Goal: Task Accomplishment & Management: Complete application form

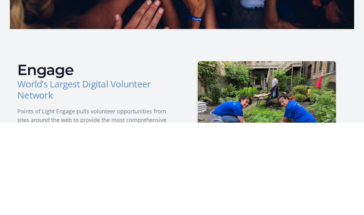
scroll to position [93, 0]
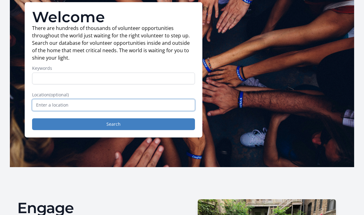
click at [176, 106] on input "text" at bounding box center [113, 105] width 163 height 12
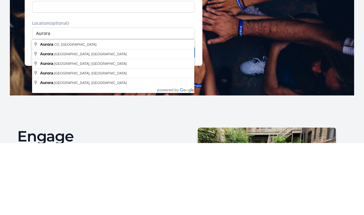
type input "Aurora, [GEOGRAPHIC_DATA], [GEOGRAPHIC_DATA]"
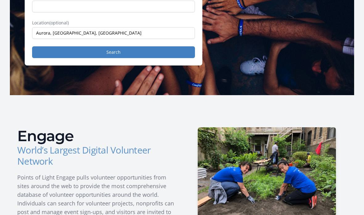
click at [134, 53] on button "Search" at bounding box center [113, 52] width 163 height 12
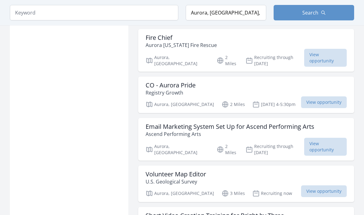
scroll to position [500, 0]
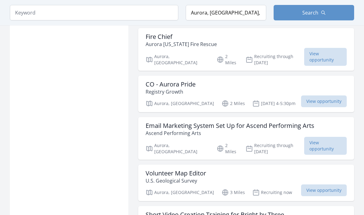
click at [306, 95] on span "View opportunity" at bounding box center [324, 101] width 46 height 12
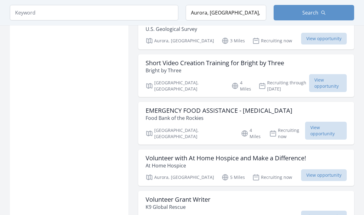
scroll to position [652, 0]
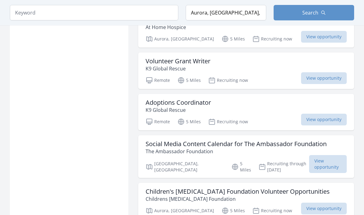
scroll to position [793, 0]
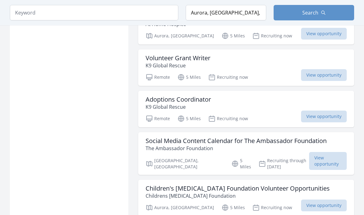
click at [320, 110] on span "View opportunity" at bounding box center [324, 116] width 46 height 12
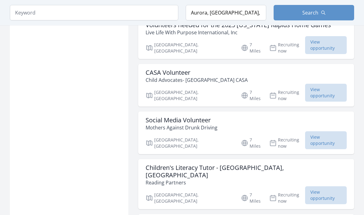
scroll to position [1236, 0]
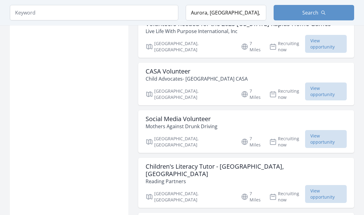
click at [334, 158] on div "Children's Literacy Tutor - Denver, CO Reading Partners Denver, CO 7 Miles Recr…" at bounding box center [246, 183] width 216 height 50
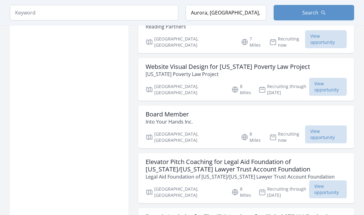
scroll to position [1391, 0]
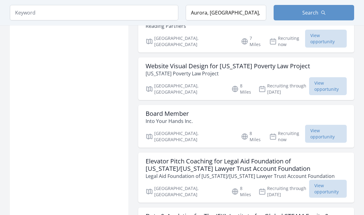
click at [326, 180] on span "View opportunity" at bounding box center [328, 189] width 38 height 18
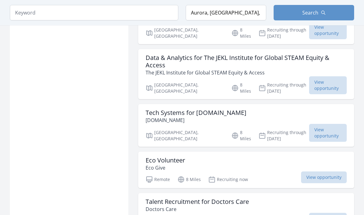
scroll to position [1550, 0]
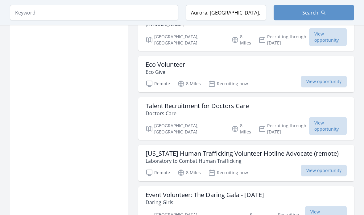
scroll to position [1646, 0]
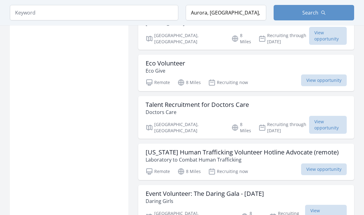
click at [319, 204] on span "View opportunity" at bounding box center [326, 213] width 42 height 18
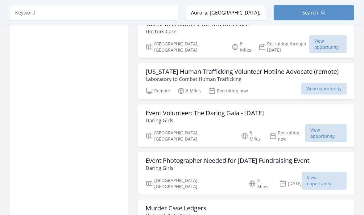
scroll to position [1716, 0]
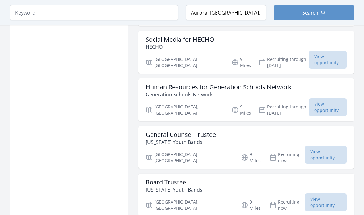
scroll to position [1937, 0]
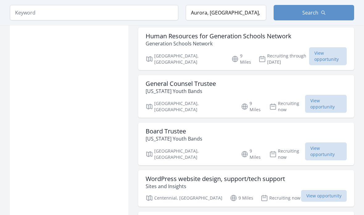
scroll to position [1990, 0]
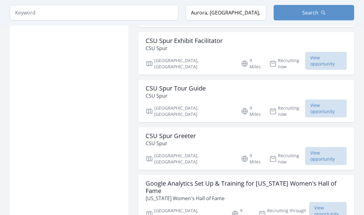
scroll to position [2304, 0]
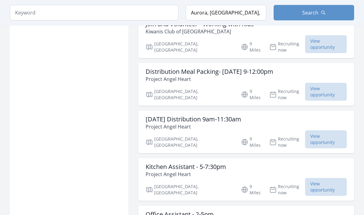
scroll to position [2517, 0]
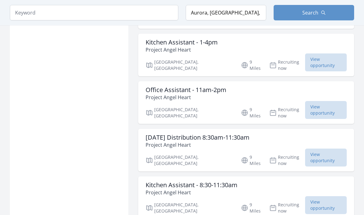
scroll to position [2739, 0]
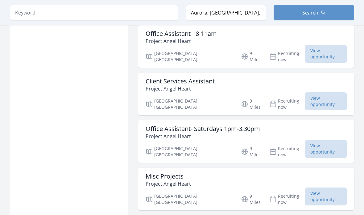
scroll to position [2938, 0]
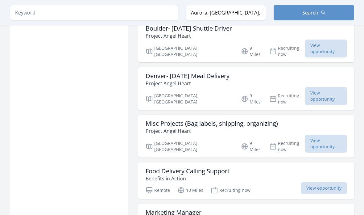
scroll to position [3131, 0]
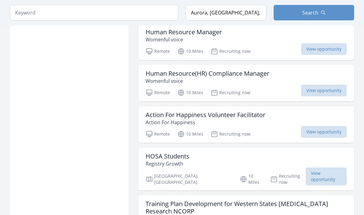
scroll to position [3710, 0]
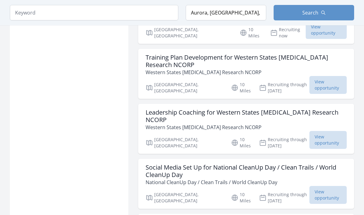
scroll to position [3854, 0]
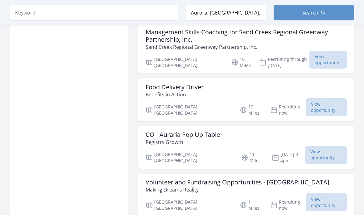
scroll to position [4706, 0]
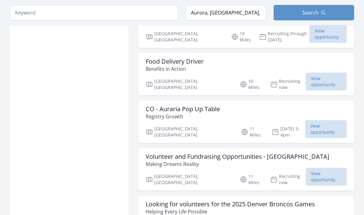
scroll to position [4732, 0]
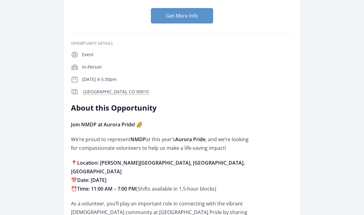
scroll to position [54, 0]
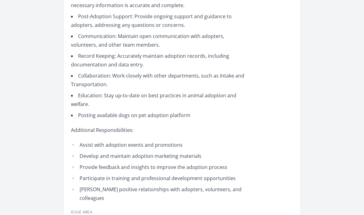
scroll to position [305, 0]
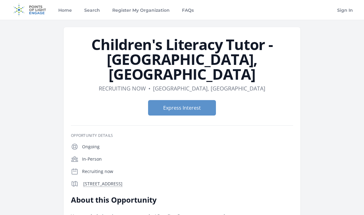
click at [205, 100] on button "Express Interest" at bounding box center [182, 107] width 68 height 15
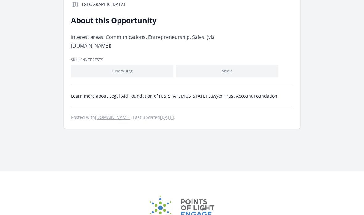
scroll to position [204, 0]
click at [246, 64] on li "Media" at bounding box center [227, 70] width 102 height 12
click at [241, 64] on li "Media" at bounding box center [227, 70] width 102 height 12
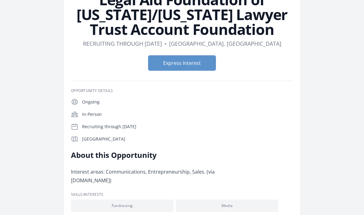
scroll to position [62, 0]
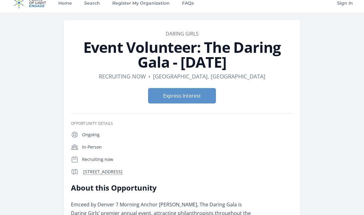
scroll to position [1, 0]
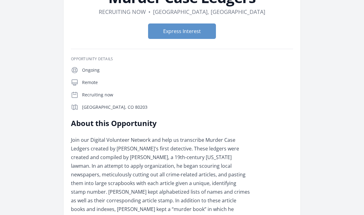
scroll to position [40, 0]
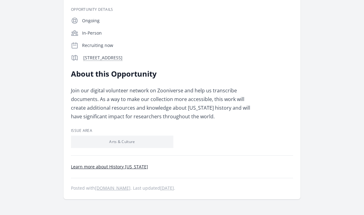
scroll to position [106, 0]
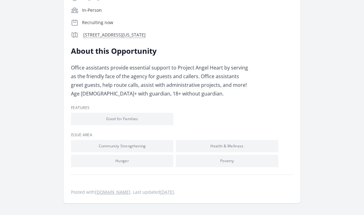
scroll to position [115, 0]
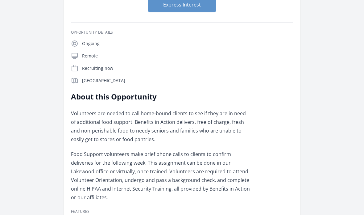
scroll to position [80, 0]
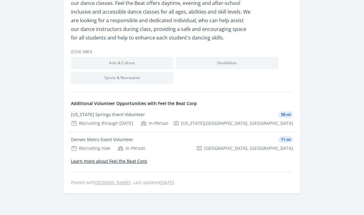
scroll to position [198, 0]
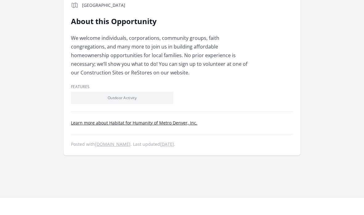
scroll to position [189, 0]
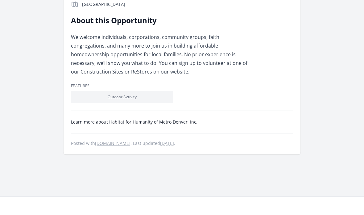
click at [160, 91] on li "Outdoor Activity" at bounding box center [122, 97] width 102 height 12
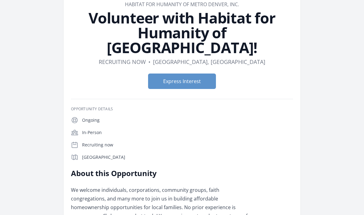
scroll to position [36, 0]
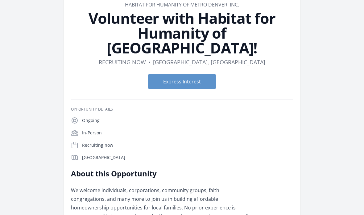
click at [196, 74] on button "Express Interest" at bounding box center [182, 81] width 68 height 15
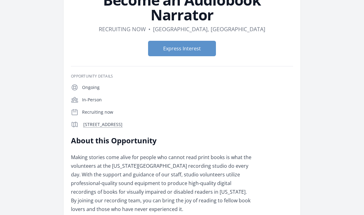
scroll to position [68, 0]
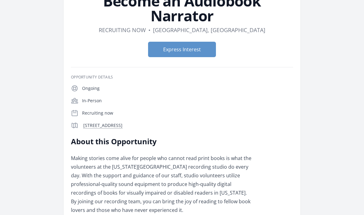
click at [202, 49] on button "Express Interest" at bounding box center [182, 49] width 68 height 15
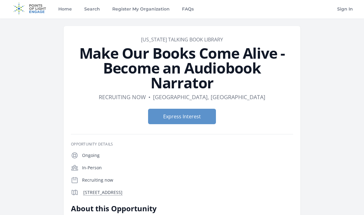
scroll to position [0, 0]
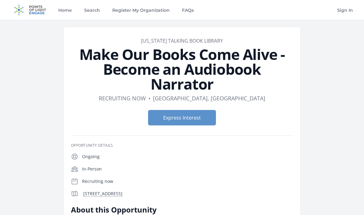
click at [201, 118] on button "Express Interest" at bounding box center [182, 117] width 68 height 15
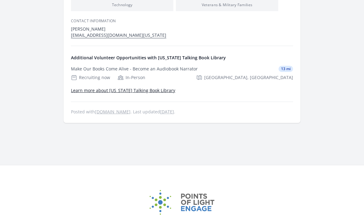
scroll to position [354, 0]
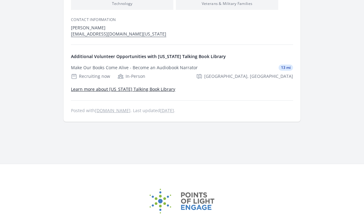
click at [147, 92] on link "Learn more about Colorado Talking Book Library" at bounding box center [123, 89] width 104 height 6
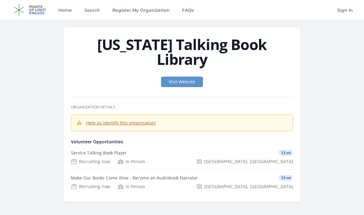
click at [196, 76] on link "Visit Website" at bounding box center [182, 81] width 42 height 10
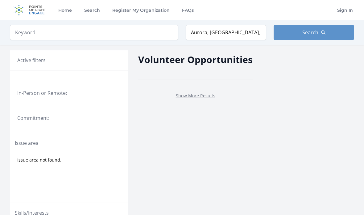
scroll to position [234, 0]
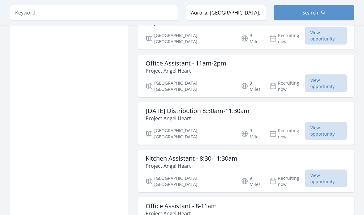
scroll to position [2763, 0]
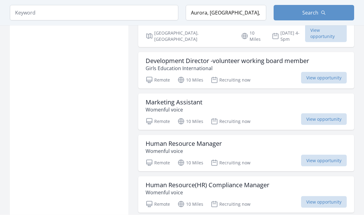
scroll to position [3607, 0]
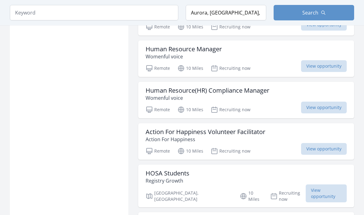
scroll to position [3690, 0]
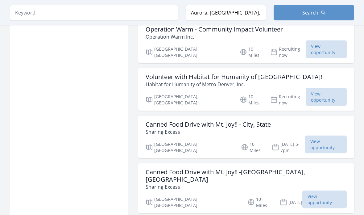
scroll to position [4098, 0]
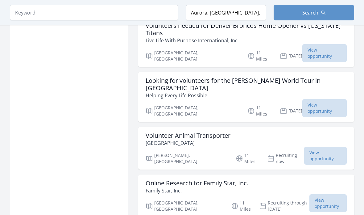
scroll to position [4956, 0]
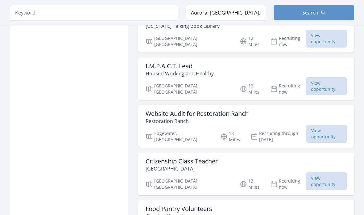
scroll to position [5637, 0]
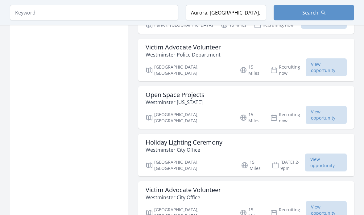
scroll to position [6358, 0]
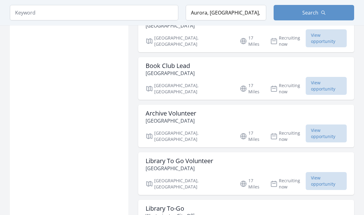
scroll to position [7178, 0]
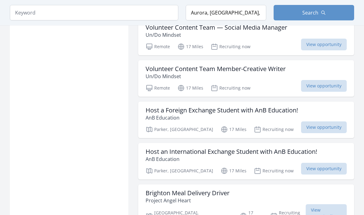
scroll to position [7997, 0]
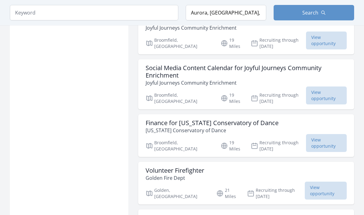
scroll to position [8819, 0]
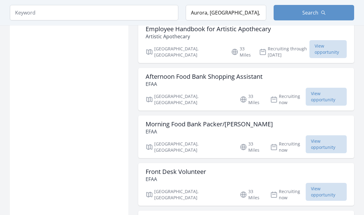
scroll to position [10849, 0]
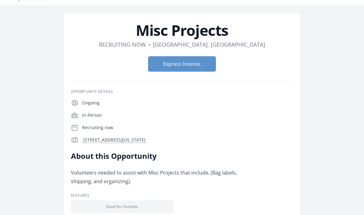
scroll to position [14, 0]
click at [206, 63] on button "Express Interest" at bounding box center [182, 64] width 68 height 15
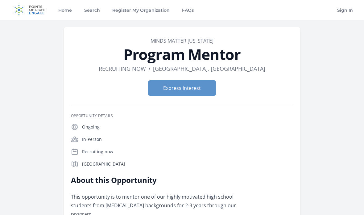
click at [196, 87] on button "Express Interest" at bounding box center [182, 87] width 68 height 15
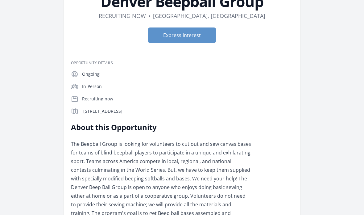
scroll to position [58, 0]
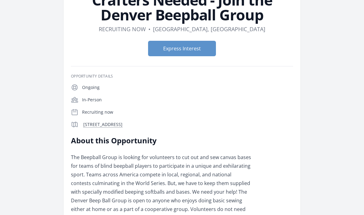
scroll to position [0, 0]
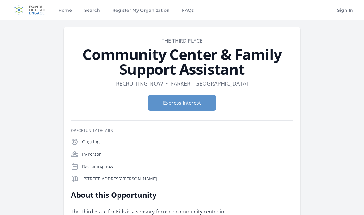
click at [199, 102] on button "Express Interest" at bounding box center [182, 102] width 68 height 15
